Goal: Task Accomplishment & Management: Manage account settings

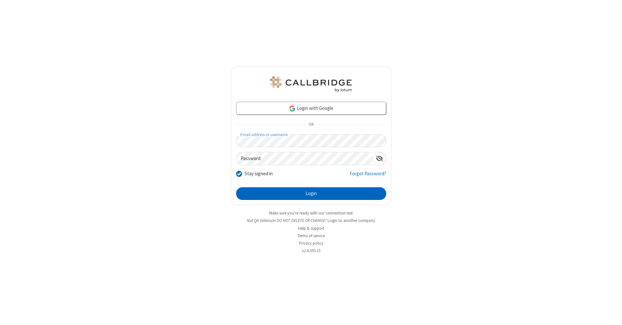
click at [311, 194] on button "Login" at bounding box center [311, 193] width 150 height 13
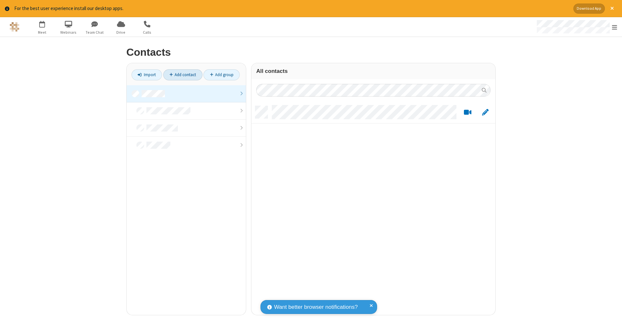
click at [183, 74] on link "Add contact" at bounding box center [182, 74] width 39 height 11
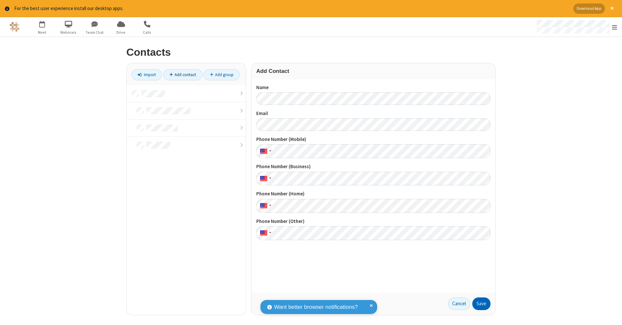
click at [481, 303] on button "Save" at bounding box center [481, 303] width 18 height 13
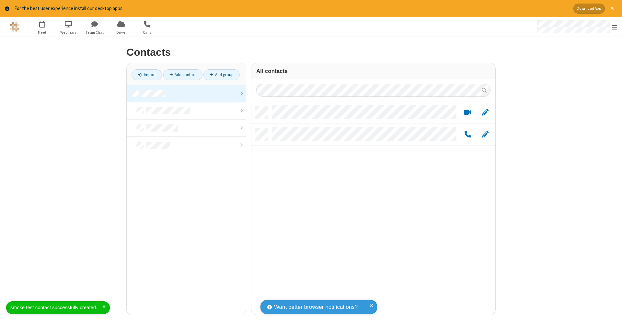
scroll to position [209, 239]
